Goal: Information Seeking & Learning: Find specific page/section

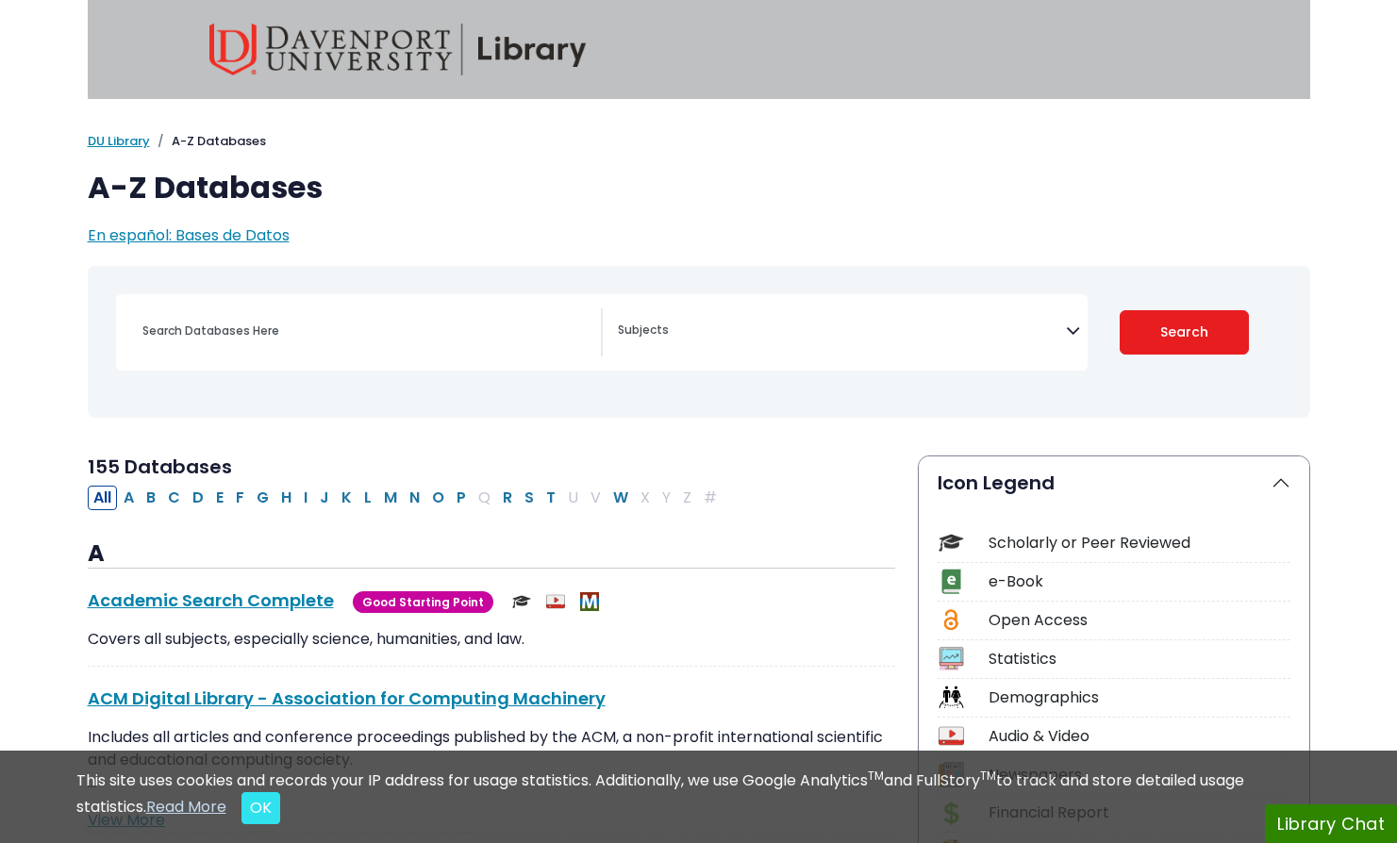
select select "Database Subject Filter"
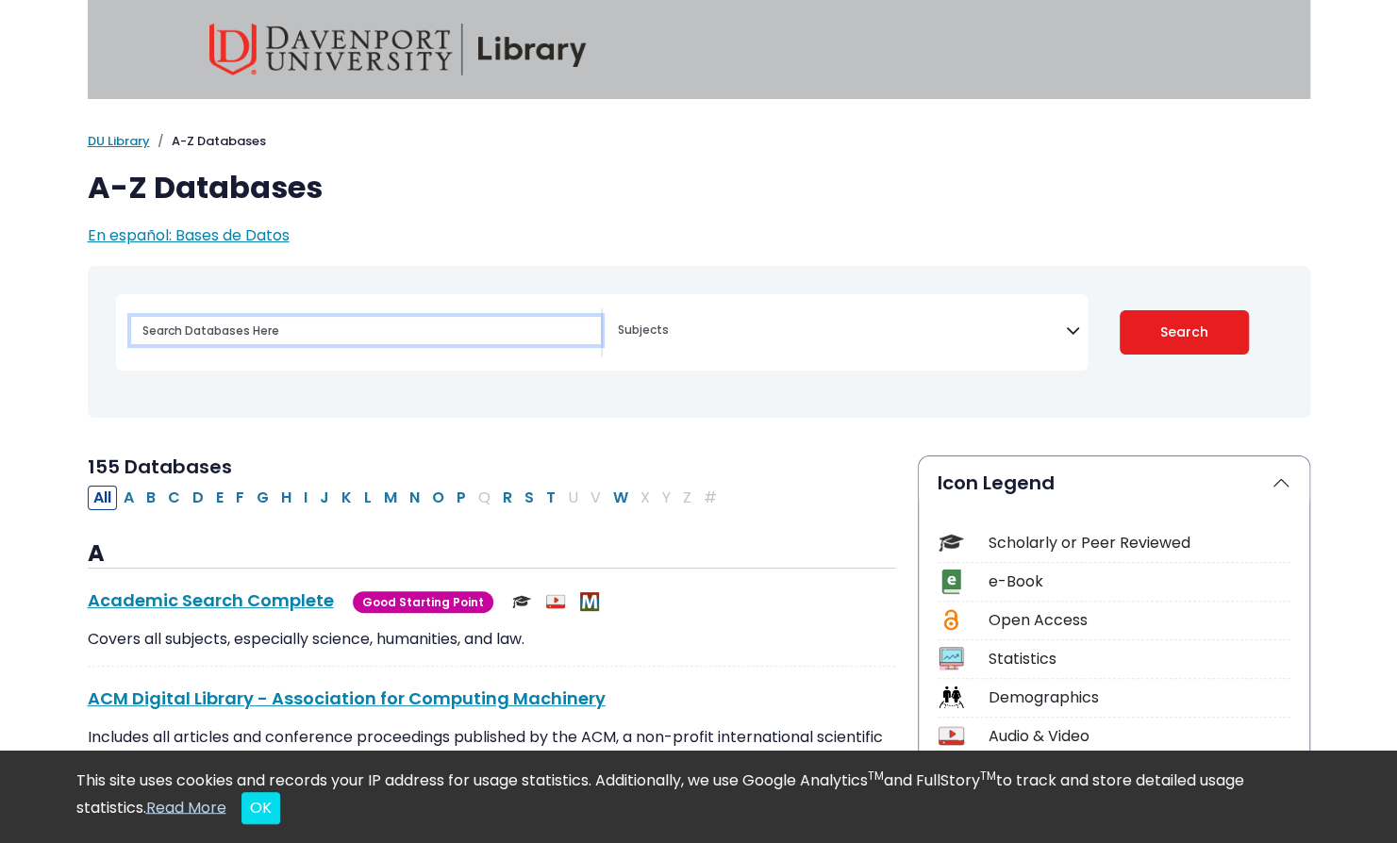
click at [235, 338] on input "Search database by title or keyword" at bounding box center [366, 330] width 470 height 27
type input "ibisworld"
click at [1120, 310] on button "Search" at bounding box center [1184, 332] width 129 height 44
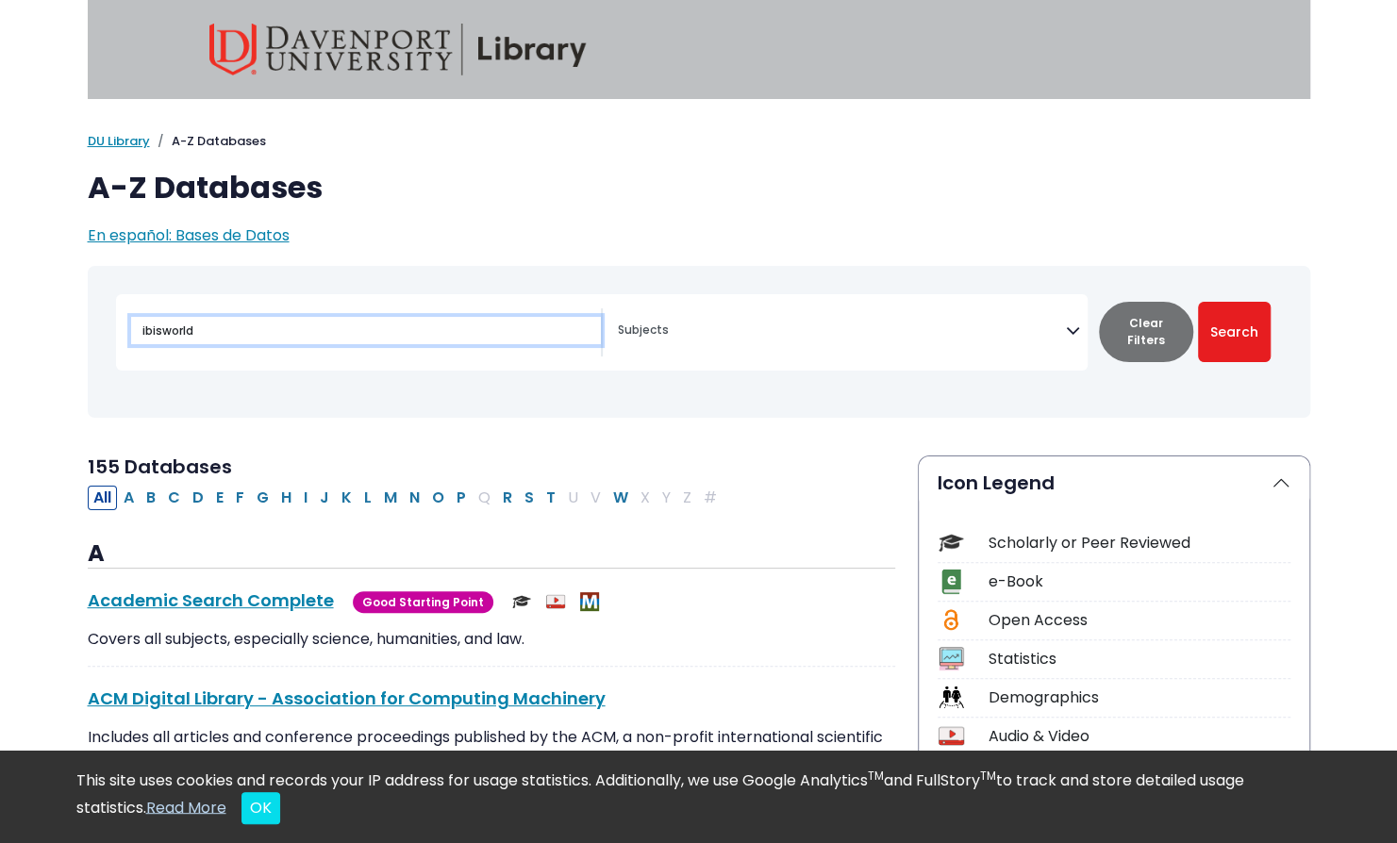
select select "Database Subject Filter"
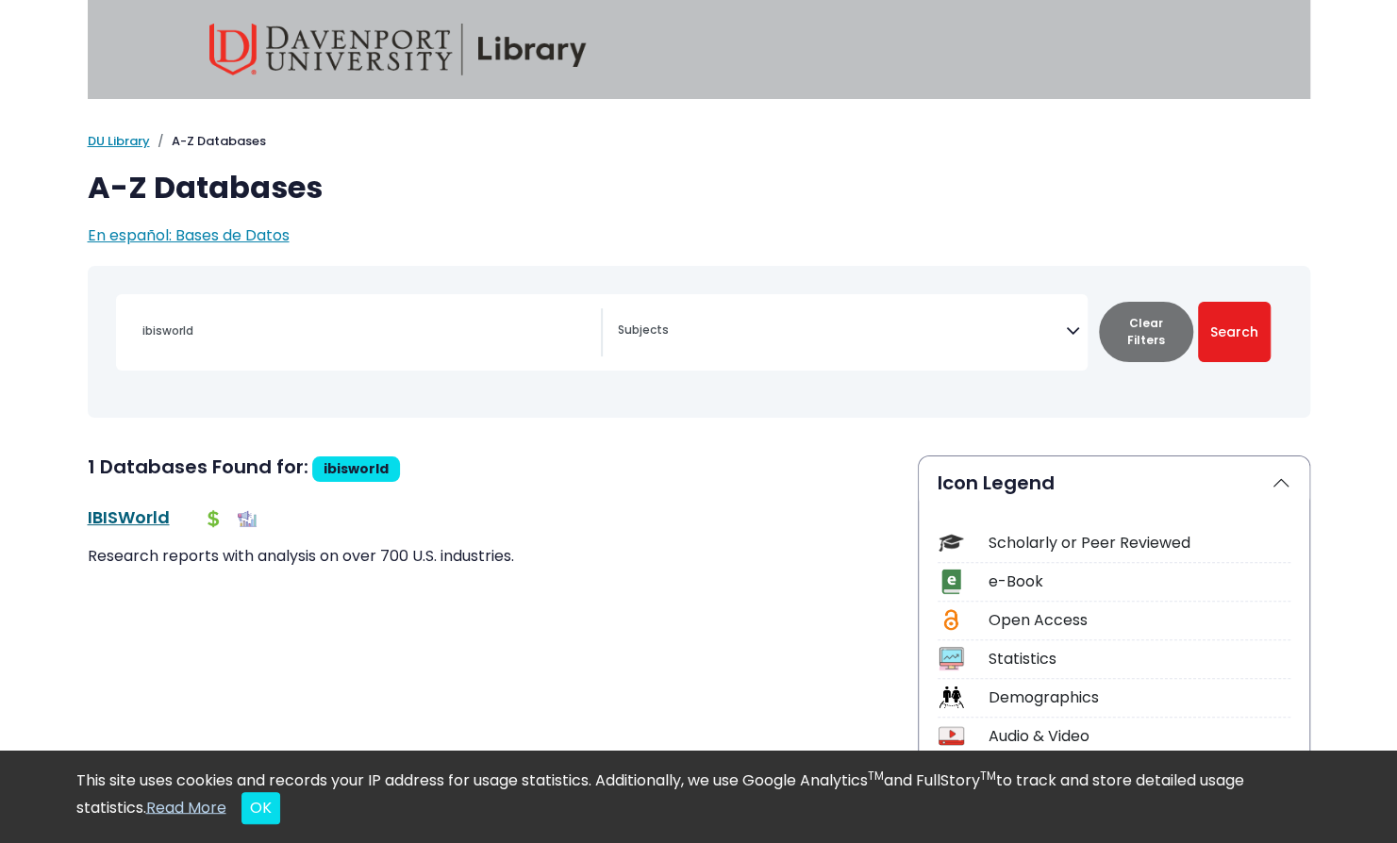
click at [125, 522] on link "IBISWorld This link opens in a new window" at bounding box center [129, 518] width 82 height 24
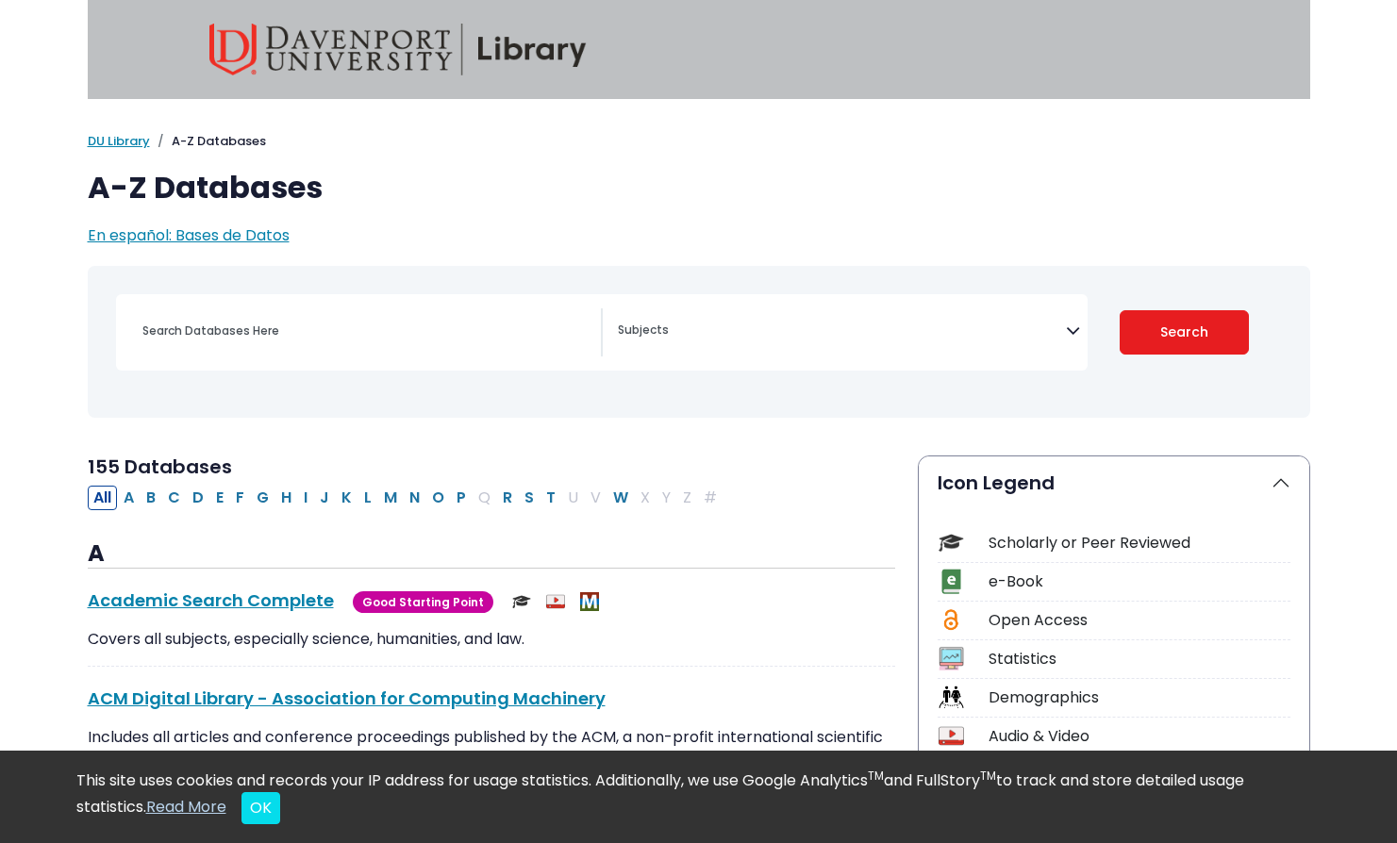
select select "Database Subject Filter"
click at [378, 343] on input "Search database by title or keyword" at bounding box center [366, 330] width 470 height 27
type input "Mintel Reports"
click at [1120, 310] on button "Search" at bounding box center [1184, 332] width 129 height 44
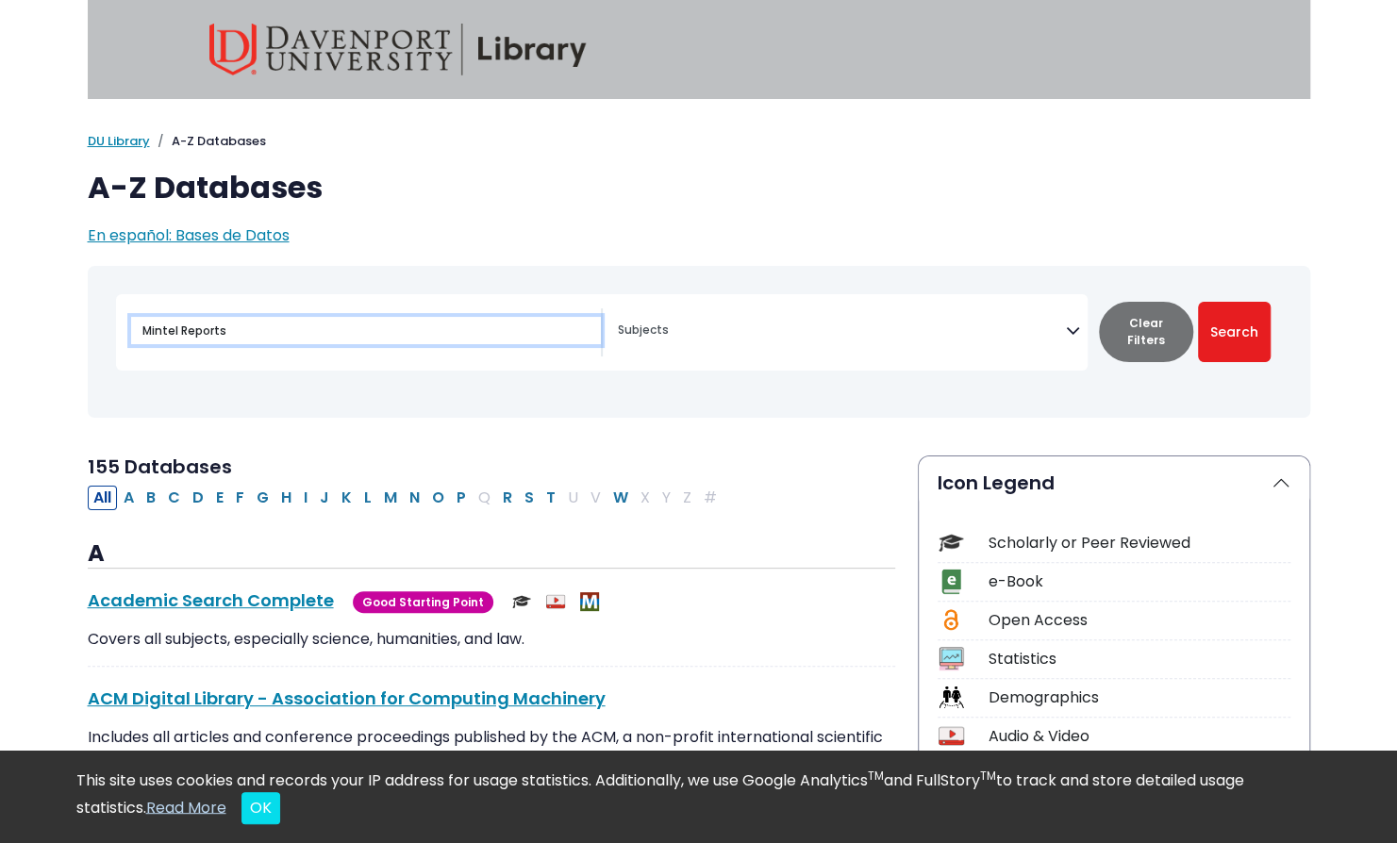
select select "Database Subject Filter"
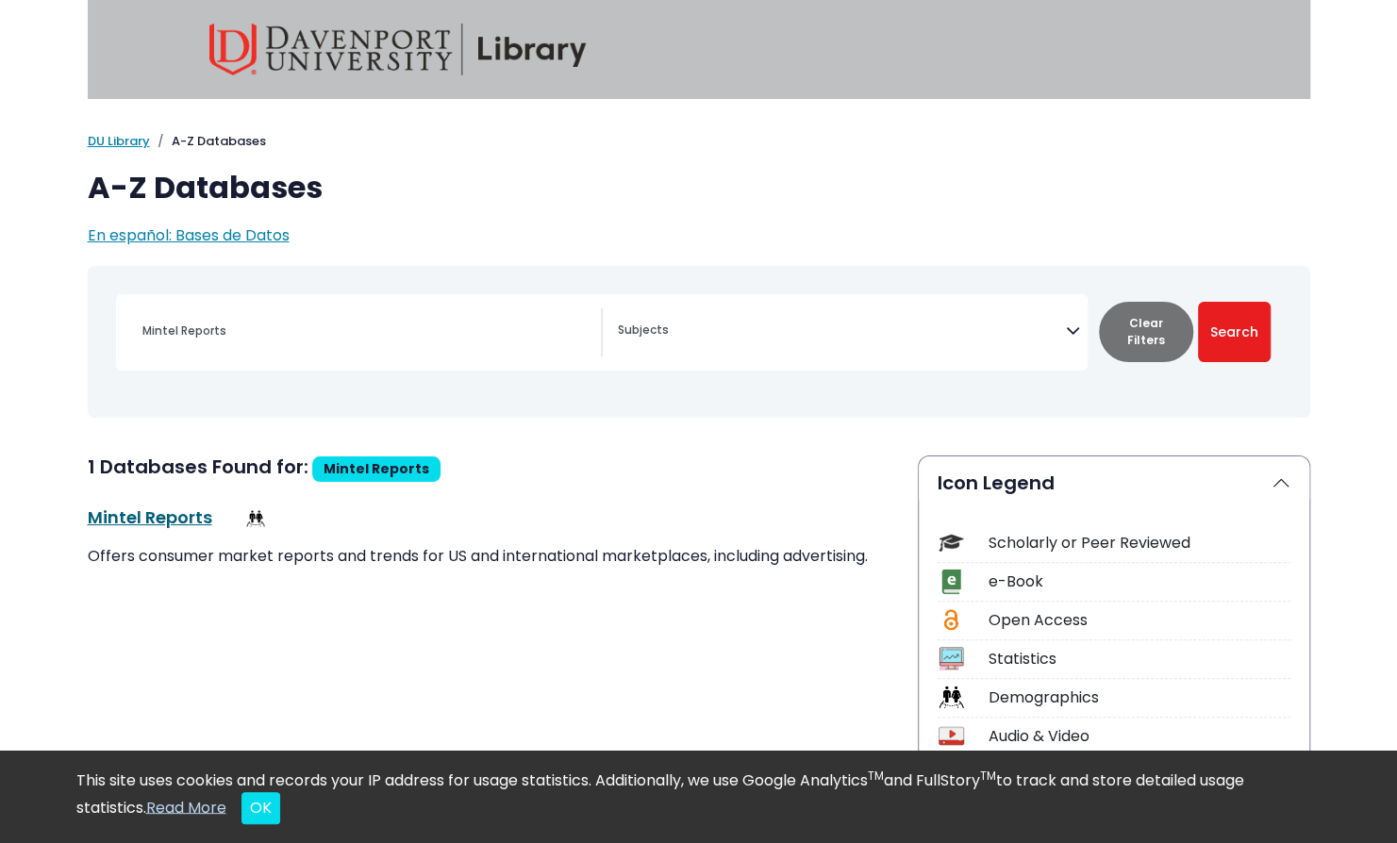
click at [143, 518] on link "Mintel Reports This link opens in a new window" at bounding box center [150, 518] width 125 height 24
